Goal: Task Accomplishment & Management: Complete application form

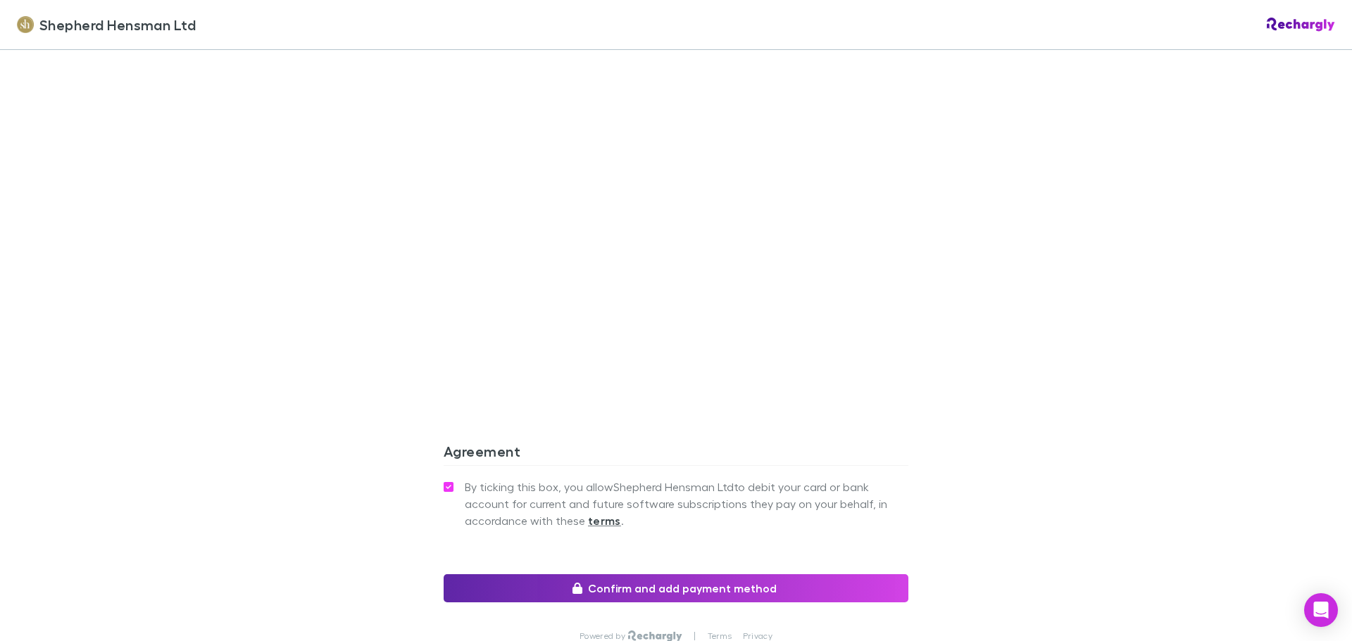
scroll to position [1181, 0]
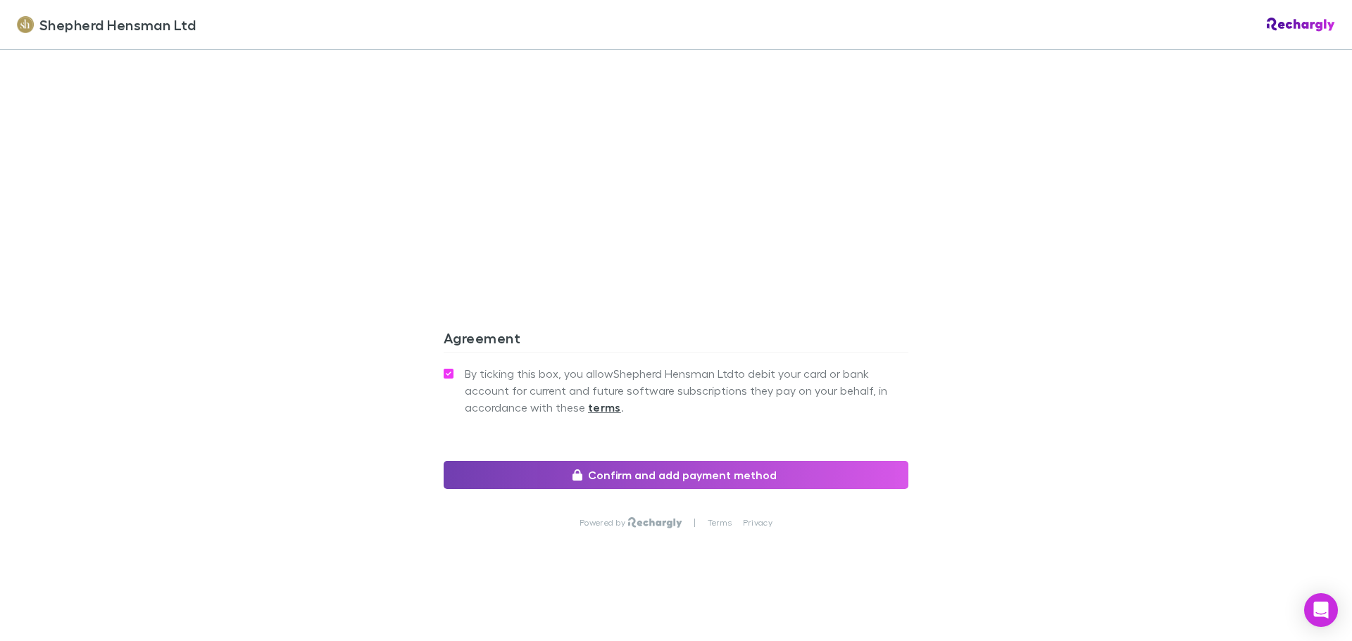
click at [627, 474] on button "Confirm and add payment method" at bounding box center [676, 475] width 465 height 28
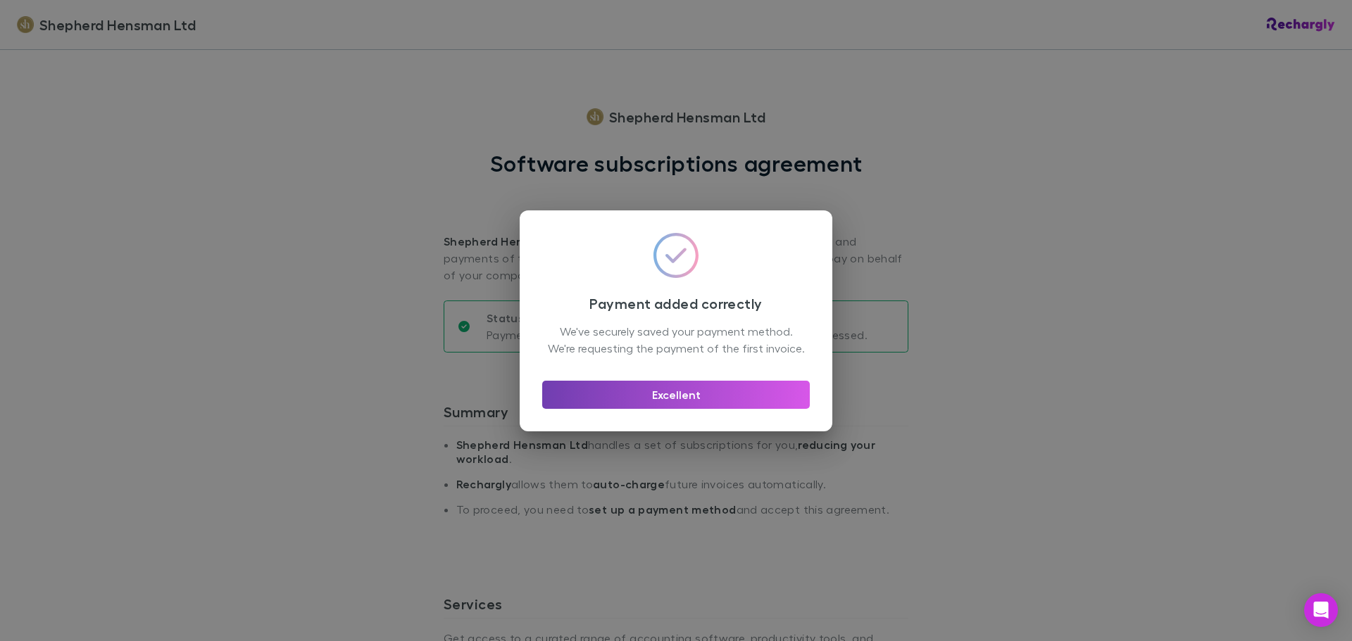
click at [684, 396] on button "Excellent" at bounding box center [676, 395] width 268 height 28
